Goal: Navigation & Orientation: Find specific page/section

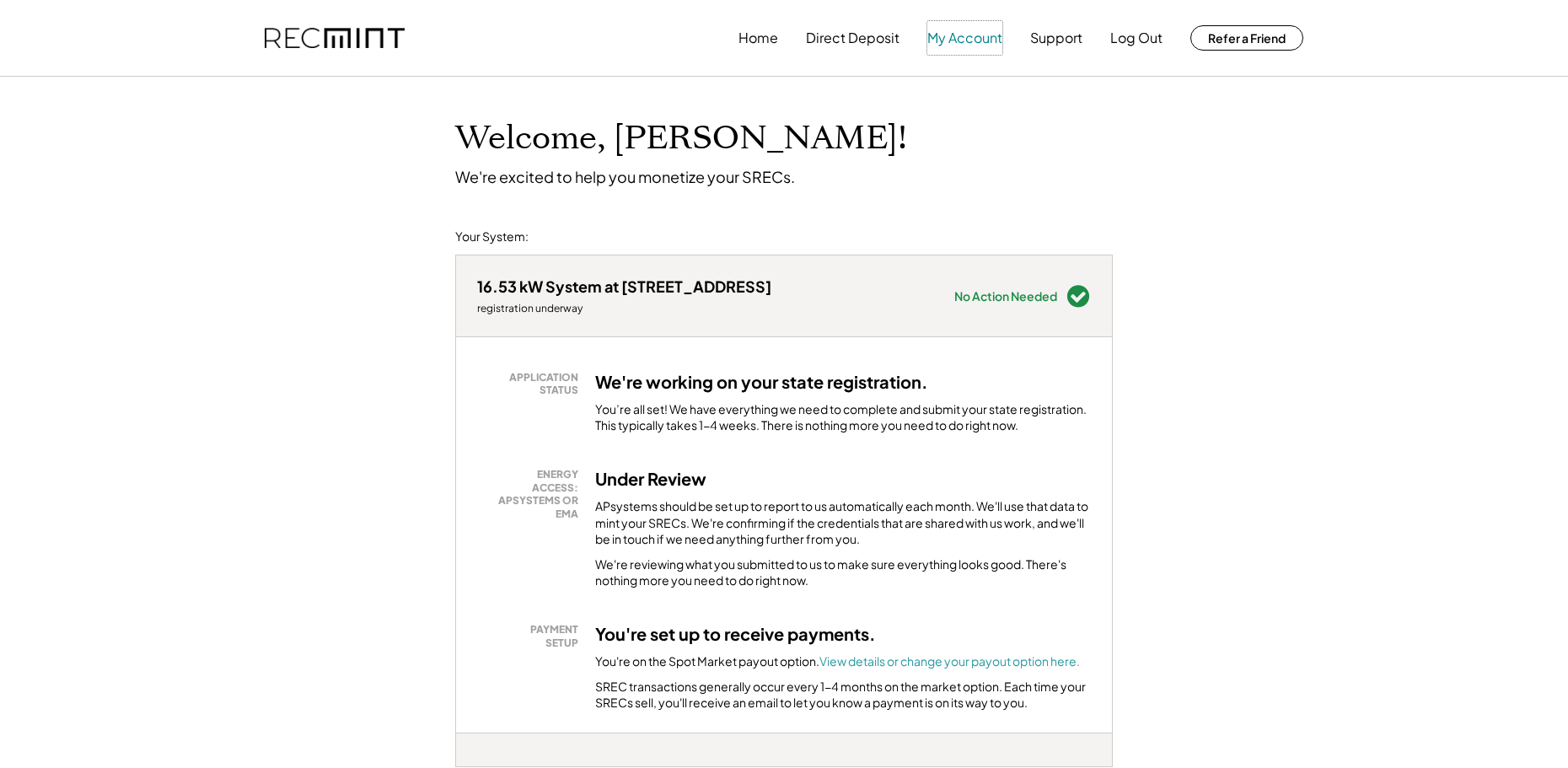
click at [969, 40] on button "My Account" at bounding box center [965, 37] width 75 height 34
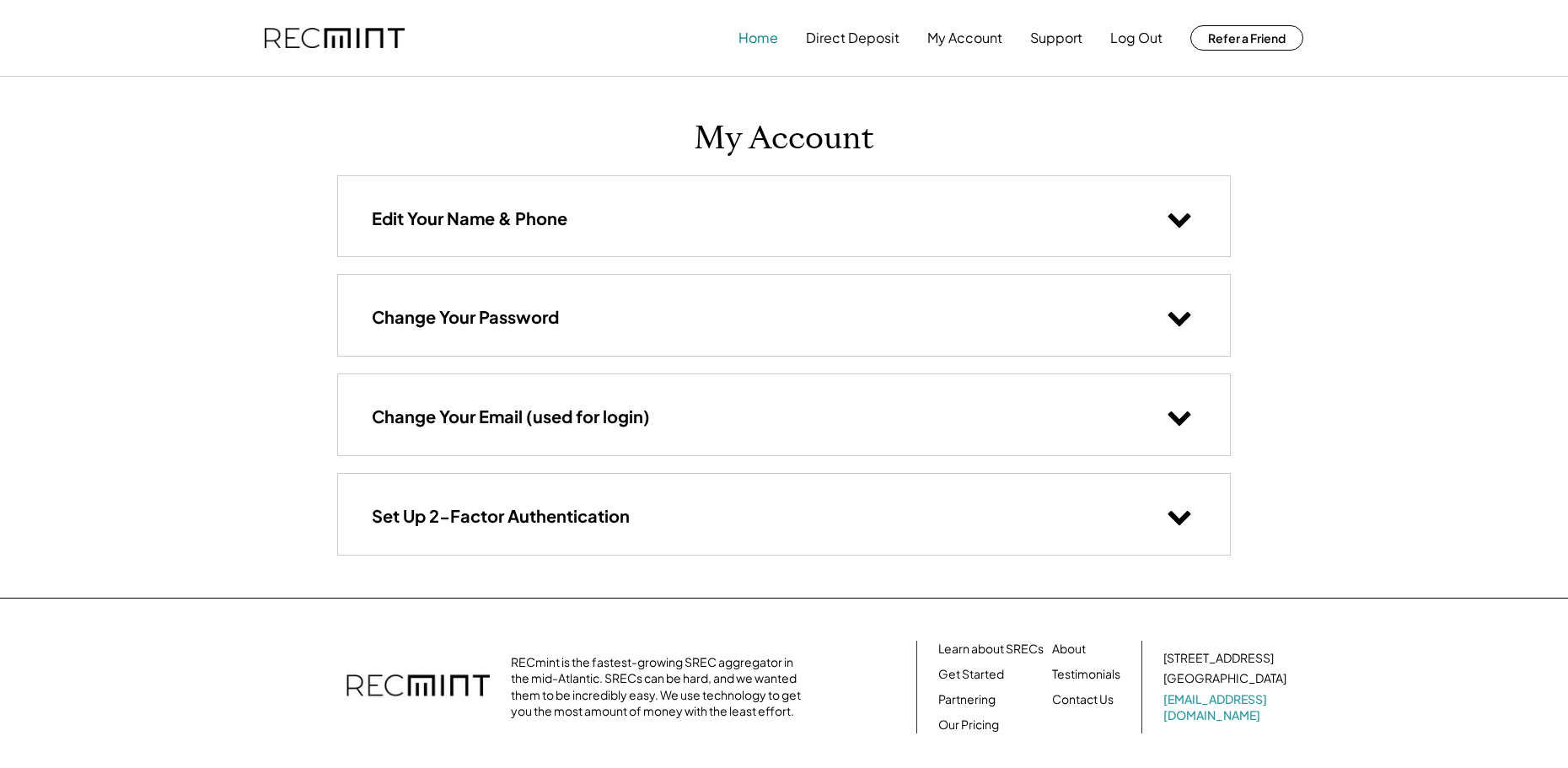
click at [765, 41] on button "Home" at bounding box center [758, 37] width 39 height 34
